Goal: Task Accomplishment & Management: Use online tool/utility

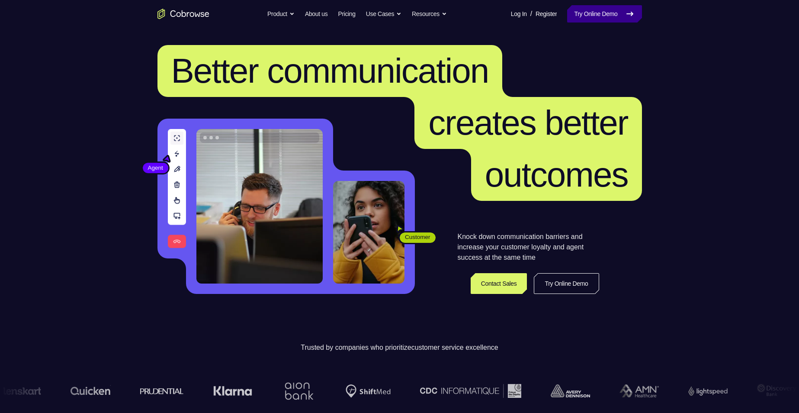
click at [590, 19] on link "Try Online Demo" at bounding box center [604, 13] width 74 height 17
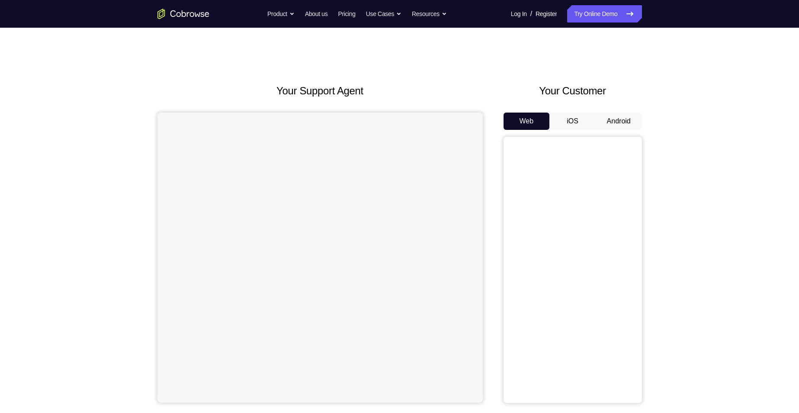
click at [618, 121] on button "Android" at bounding box center [619, 120] width 46 height 17
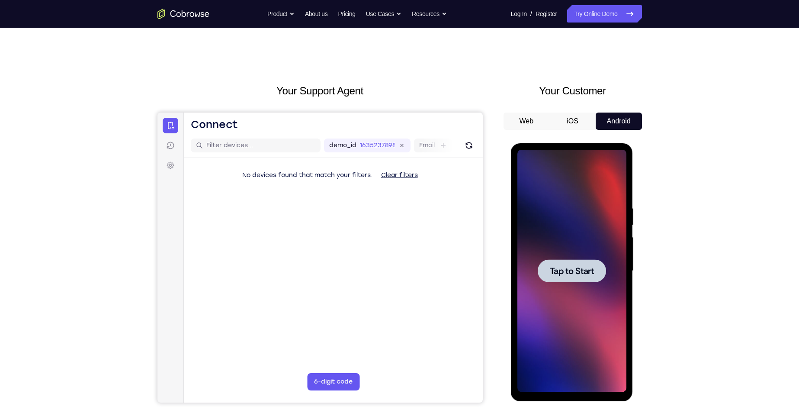
click at [573, 263] on div at bounding box center [572, 270] width 68 height 23
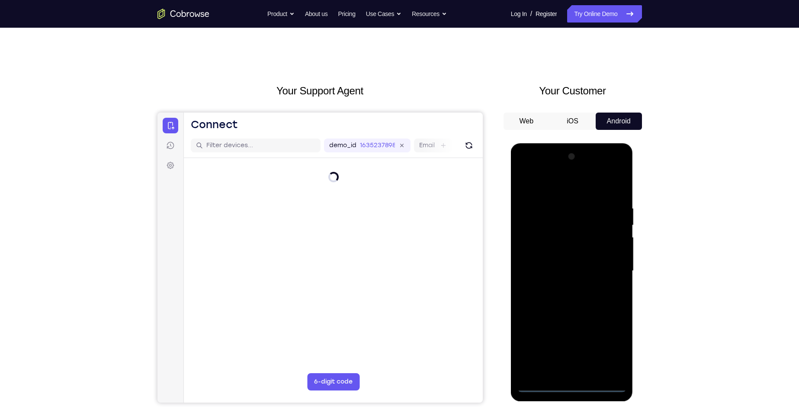
click at [571, 386] on div at bounding box center [571, 271] width 109 height 242
click at [574, 386] on div at bounding box center [571, 271] width 109 height 242
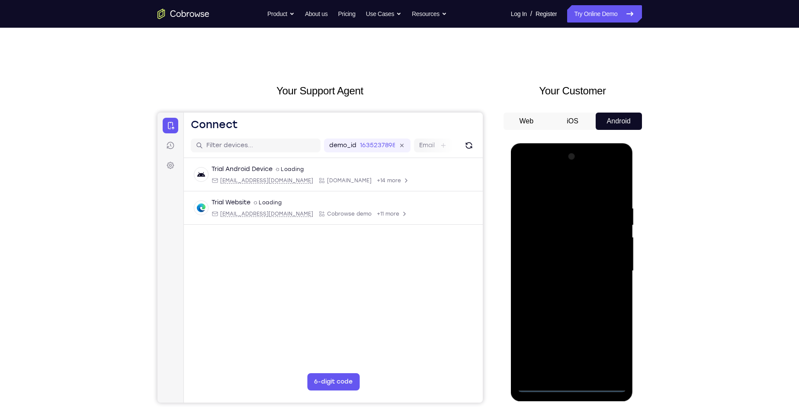
click at [609, 349] on div at bounding box center [571, 271] width 109 height 242
click at [608, 350] on div at bounding box center [571, 271] width 109 height 242
click at [587, 263] on div at bounding box center [572, 270] width 68 height 23
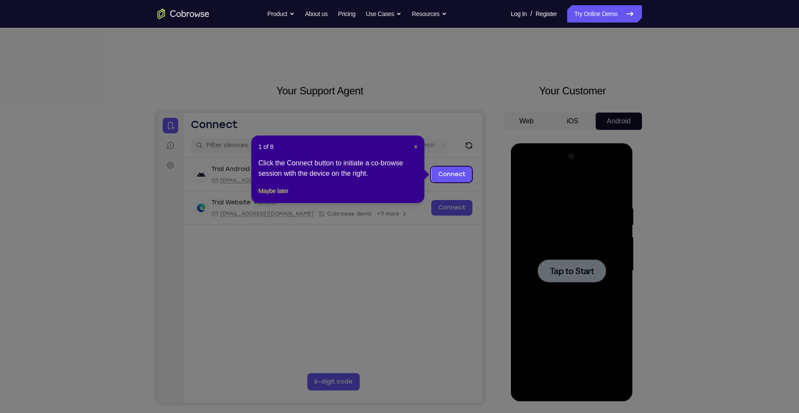
drag, startPoint x: 550, startPoint y: 261, endPoint x: 516, endPoint y: 255, distance: 34.7
click at [545, 260] on icon at bounding box center [402, 206] width 805 height 413
click at [413, 144] on header "1 of 8 ×" at bounding box center [337, 146] width 159 height 9
click at [414, 144] on span "×" at bounding box center [415, 146] width 3 height 7
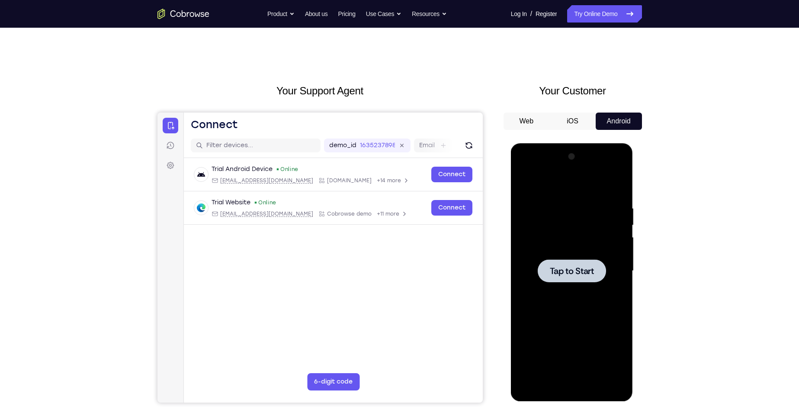
click at [558, 283] on div at bounding box center [571, 271] width 109 height 242
click at [577, 385] on div at bounding box center [571, 271] width 109 height 242
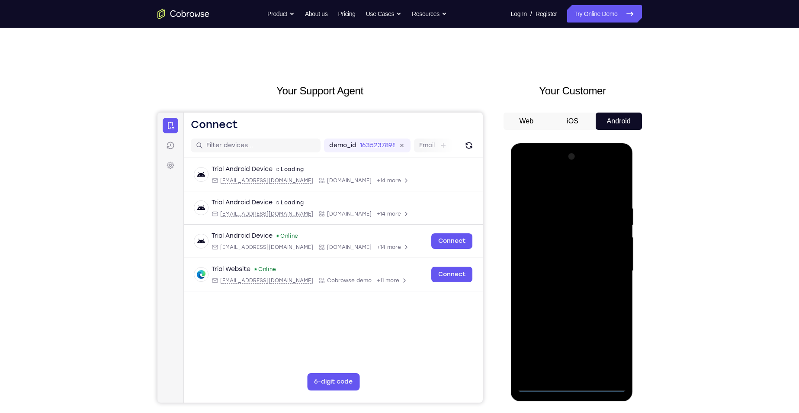
click at [610, 352] on div at bounding box center [571, 271] width 109 height 242
click at [529, 169] on div at bounding box center [571, 271] width 109 height 242
click at [609, 269] on div at bounding box center [571, 271] width 109 height 242
click at [564, 287] on div at bounding box center [571, 271] width 109 height 242
click at [565, 263] on div at bounding box center [571, 271] width 109 height 242
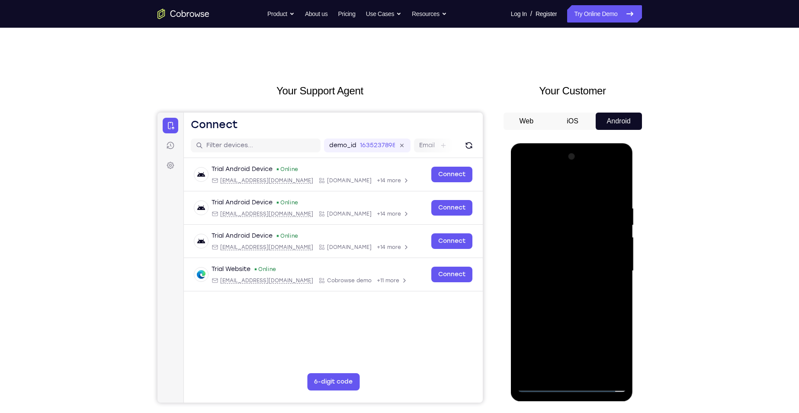
click at [564, 255] on div at bounding box center [571, 271] width 109 height 242
click at [550, 282] on div at bounding box center [571, 271] width 109 height 242
click at [524, 183] on div at bounding box center [571, 271] width 109 height 242
click at [535, 280] on div at bounding box center [571, 271] width 109 height 242
click at [550, 269] on div at bounding box center [571, 271] width 109 height 242
